Goal: Transaction & Acquisition: Obtain resource

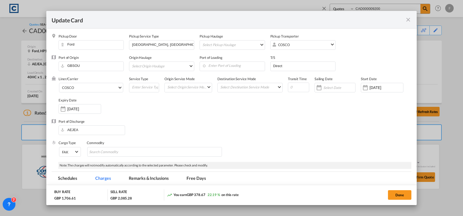
select select "Quotes"
click at [401, 21] on div "Update Card" at bounding box center [229, 19] width 354 height 7
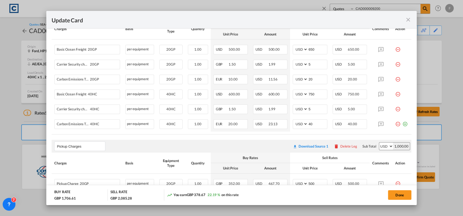
click at [409, 18] on md-icon "icon-close fg-AAA8AD m-0 pointer" at bounding box center [408, 20] width 6 height 6
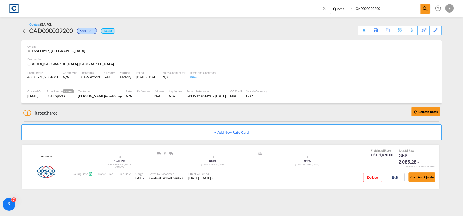
click at [325, 9] on md-icon "icon-close" at bounding box center [324, 8] width 6 height 6
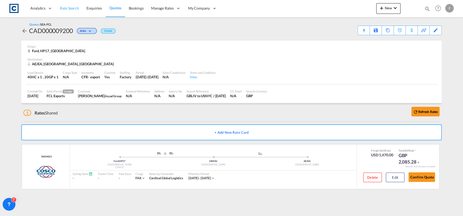
click at [71, 11] on link "Rate Search" at bounding box center [69, 8] width 27 height 17
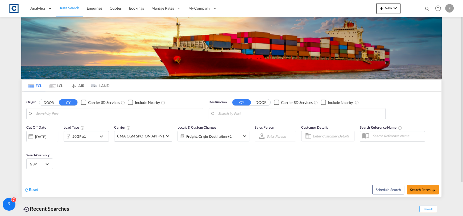
type input "[GEOGRAPHIC_DATA], GBSOU"
type input "Yantian Pt, CNYTN"
click at [48, 104] on button "DOOR" at bounding box center [48, 102] width 19 height 6
click at [59, 114] on body "Analytics Reports Dashboard Rate Search Enquiries Quotes Bookings" at bounding box center [231, 108] width 463 height 216
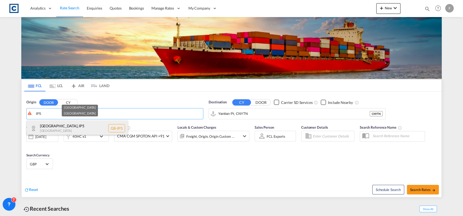
click at [75, 125] on div "[GEOGRAPHIC_DATA] [GEOGRAPHIC_DATA] [GEOGRAPHIC_DATA]-IP5" at bounding box center [77, 128] width 101 height 16
type input "GB-IP5, [GEOGRAPHIC_DATA]"
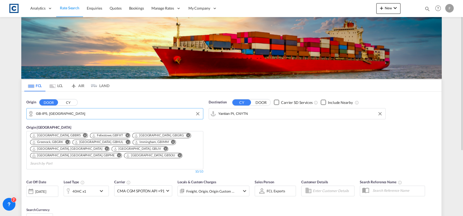
click at [241, 112] on input "Yantian Pt, CNYTN" at bounding box center [300, 114] width 165 height 8
drag, startPoint x: 248, startPoint y: 113, endPoint x: 251, endPoint y: 113, distance: 3.2
click at [248, 113] on input "Yantian Pt, CNYTN" at bounding box center [300, 114] width 165 height 8
drag, startPoint x: 255, startPoint y: 113, endPoint x: 170, endPoint y: 118, distance: 84.6
click at [173, 118] on div "Origin DOOR CY GB-IP5, [GEOGRAPHIC_DATA] Origin [GEOGRAPHIC_DATA] [GEOGRAPHIC_D…" at bounding box center [232, 134] width 420 height 85
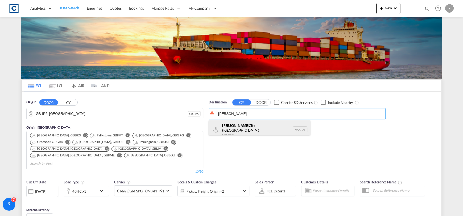
click at [243, 125] on div "[GEOGRAPHIC_DATA] ([GEOGRAPHIC_DATA]) [GEOGRAPHIC_DATA] VNSGN" at bounding box center [259, 129] width 101 height 19
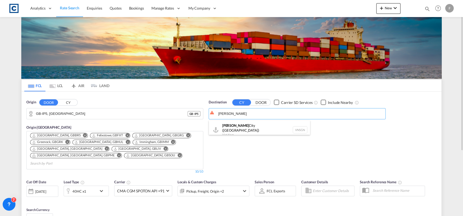
type input "Ho Chi Minh City ([GEOGRAPHIC_DATA]), VNSGN"
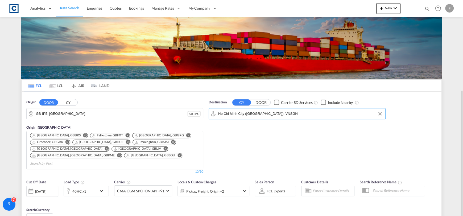
scroll to position [79, 0]
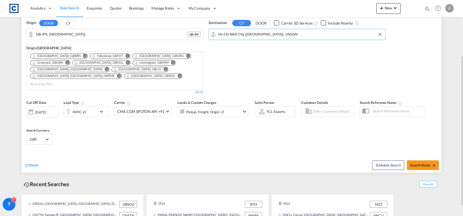
click at [84, 108] on div "40HC x1" at bounding box center [80, 111] width 33 height 11
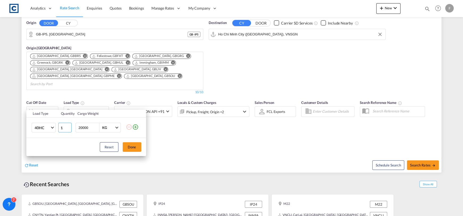
click at [69, 125] on input "1" at bounding box center [64, 128] width 13 height 10
click at [69, 127] on input "2" at bounding box center [64, 128] width 13 height 10
click at [69, 127] on input "3" at bounding box center [64, 128] width 13 height 10
type input "4"
click at [69, 127] on input "4" at bounding box center [64, 128] width 13 height 10
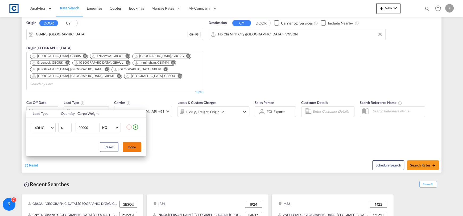
click at [137, 149] on button "Done" at bounding box center [132, 147] width 19 height 10
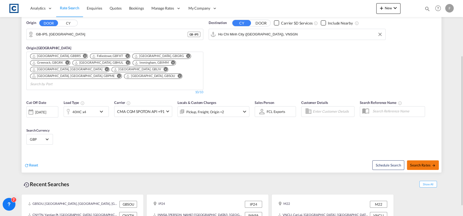
click at [425, 163] on span "Search Rates" at bounding box center [423, 165] width 26 height 4
type input "IP5 to VNSGN / [DATE]"
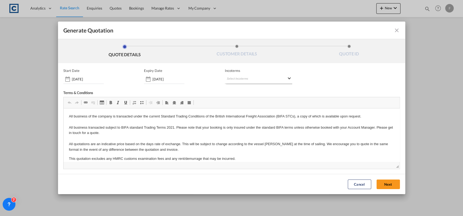
click at [250, 75] on md-select "Select Incoterms DDP - export Delivery Duty Paid FAS - import Free Alongside Sh…" at bounding box center [258, 79] width 67 height 10
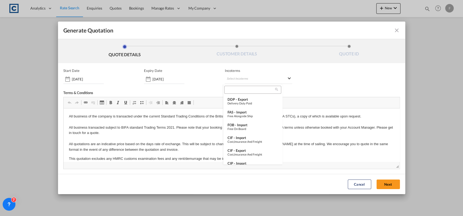
click at [252, 91] on input "search" at bounding box center [250, 89] width 49 height 5
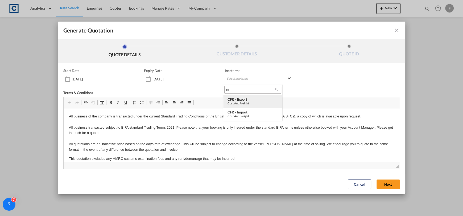
type input "cfr"
drag, startPoint x: 251, startPoint y: 102, endPoint x: 258, endPoint y: 104, distance: 6.8
click at [251, 101] on div "Cost and Freight" at bounding box center [253, 102] width 51 height 3
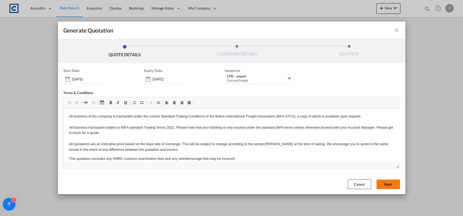
click at [383, 181] on button "Next" at bounding box center [388, 184] width 23 height 10
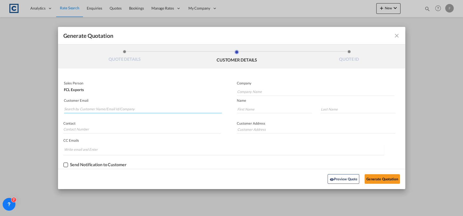
click at [114, 110] on input "Search by Customer Name/Email Id/Company" at bounding box center [143, 109] width 158 height 8
drag, startPoint x: 101, startPoint y: 110, endPoint x: 42, endPoint y: 114, distance: 59.5
click at [36, 113] on div "Generate Quotation QUOTE DETAILS CUSTOMER DETAILS QUOTE ID Start Date [DATE] Ex…" at bounding box center [231, 108] width 463 height 216
paste input "vinhson@asapfreight.v"
type input "[EMAIL_ADDRESS][DOMAIN_NAME]"
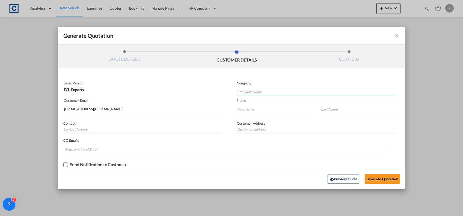
click at [250, 91] on input "Company Name" at bounding box center [315, 92] width 157 height 8
type input "ASAP International CO LTD"
type input "[PERSON_NAME]"
click at [374, 176] on button "Generate Quotation" at bounding box center [382, 179] width 35 height 10
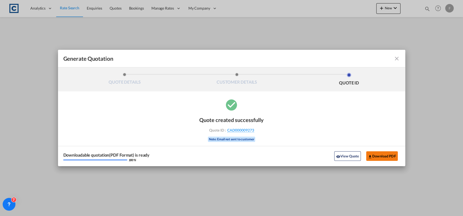
click at [391, 157] on button "Download PDF" at bounding box center [382, 156] width 32 height 10
